Goal: Find contact information

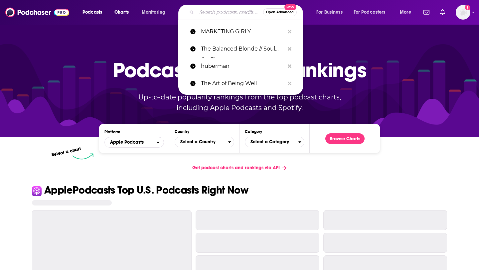
click at [235, 13] on input "Search podcasts, credits, & more..." at bounding box center [229, 12] width 66 height 11
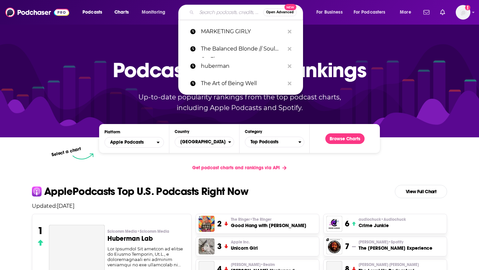
paste input "[URL][DOMAIN_NAME][PERSON_NAME]"
type input "[URL][DOMAIN_NAME][PERSON_NAME]"
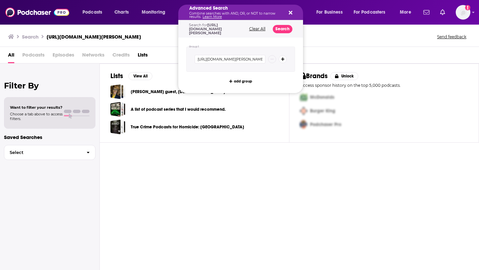
click at [290, 11] on icon "Search podcasts, credits, & more..." at bounding box center [291, 12] width 4 height 5
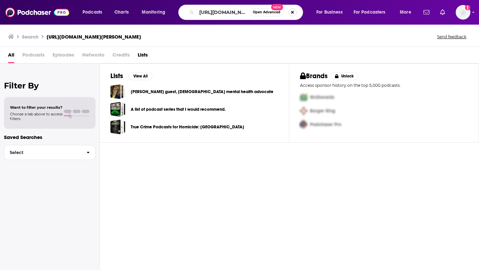
click at [292, 12] on button "Search podcasts, credits, & more..." at bounding box center [293, 12] width 8 height 8
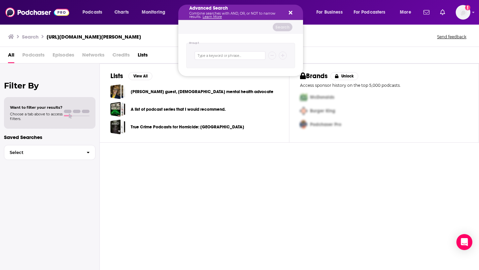
click at [290, 15] on icon "Search podcasts, credits, & more..." at bounding box center [291, 12] width 4 height 5
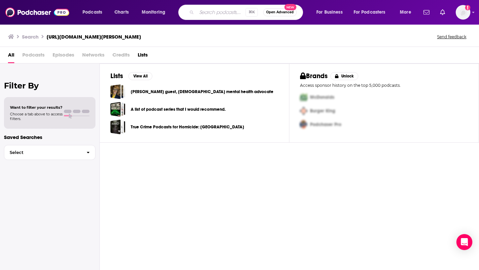
click at [219, 12] on input "Search podcasts, credits, & more..." at bounding box center [220, 12] width 49 height 11
type input "Uncanny valley"
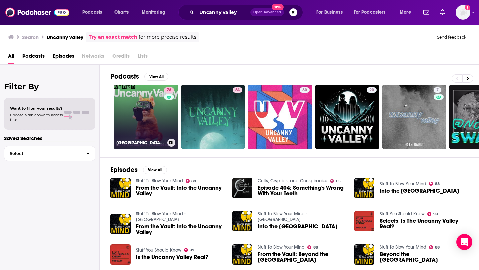
click at [156, 120] on link "78 [GEOGRAPHIC_DATA] | WIRED" at bounding box center [146, 117] width 64 height 64
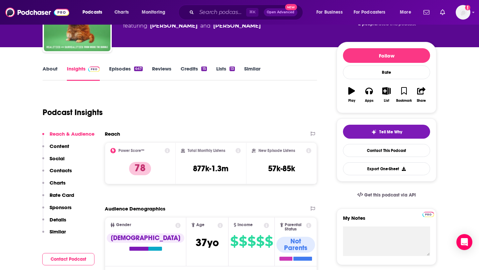
scroll to position [66, 0]
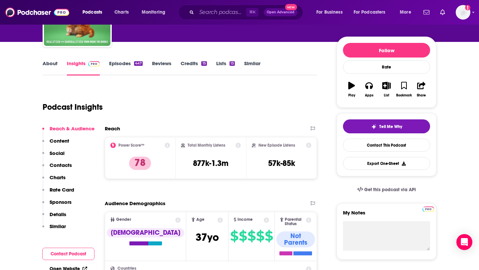
drag, startPoint x: 189, startPoint y: 162, endPoint x: 245, endPoint y: 162, distance: 55.5
click at [245, 162] on div "Total Monthly Listens 877k-1.3m" at bounding box center [211, 158] width 71 height 42
drag, startPoint x: 193, startPoint y: 162, endPoint x: 226, endPoint y: 163, distance: 32.2
click at [226, 163] on h3 "877k-1.3m" at bounding box center [211, 163] width 36 height 10
copy h3 "877k-1.3m"
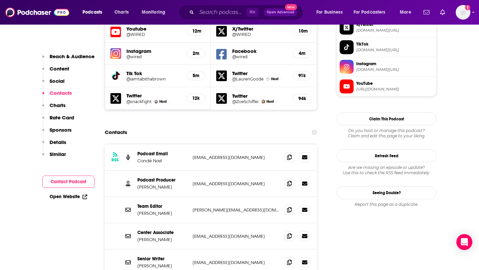
scroll to position [622, 0]
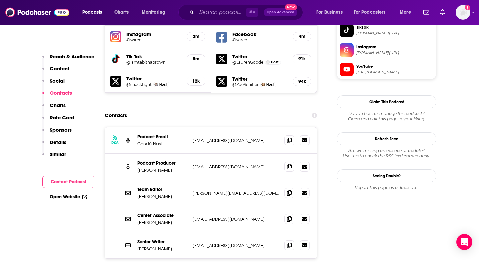
drag, startPoint x: 191, startPoint y: 104, endPoint x: 267, endPoint y: 104, distance: 75.8
click at [268, 127] on div "RSS Podcast Email Condé Nast [EMAIL_ADDRESS][DOMAIN_NAME] [EMAIL_ADDRESS][DOMAI…" at bounding box center [211, 140] width 212 height 26
copy p "[EMAIL_ADDRESS][DOMAIN_NAME]"
drag, startPoint x: 188, startPoint y: 158, endPoint x: 250, endPoint y: 159, distance: 61.8
click at [250, 180] on div "Team Editor [PERSON_NAME] [PERSON_NAME][EMAIL_ADDRESS][DOMAIN_NAME] [PERSON_NAM…" at bounding box center [211, 193] width 212 height 26
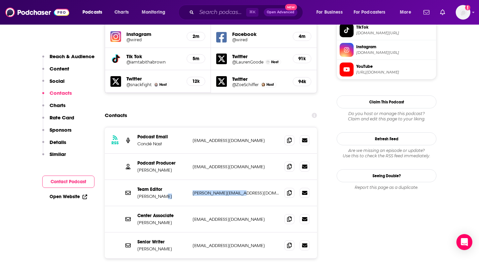
copy div "[PERSON_NAME][EMAIL_ADDRESS][DOMAIN_NAME]"
